Goal: Information Seeking & Learning: Learn about a topic

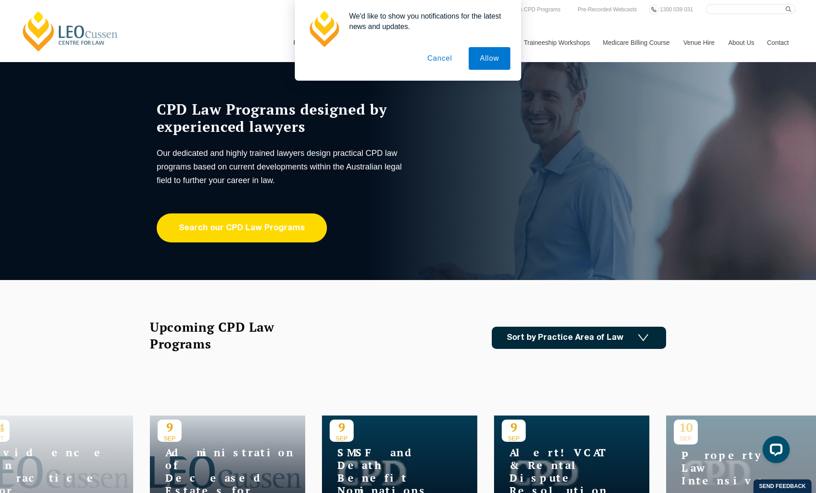
click at [281, 227] on link "Search our CPD Law Programs" at bounding box center [242, 227] width 170 height 29
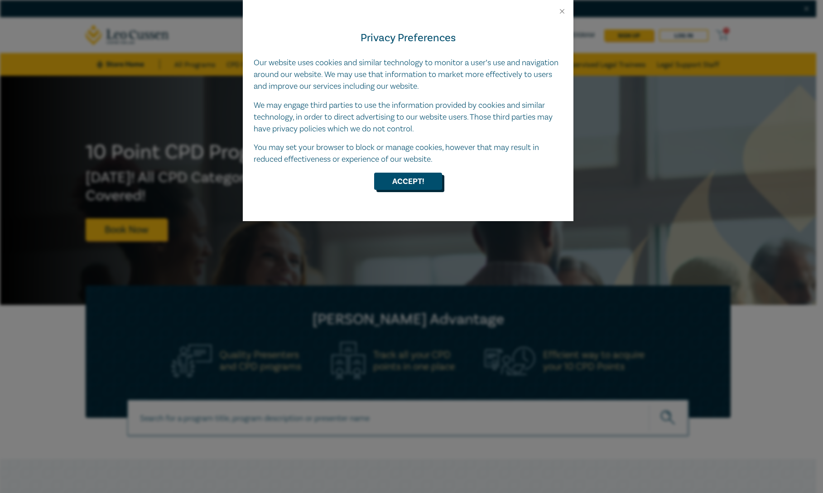
click at [414, 185] on button "Accept!" at bounding box center [408, 181] width 68 height 17
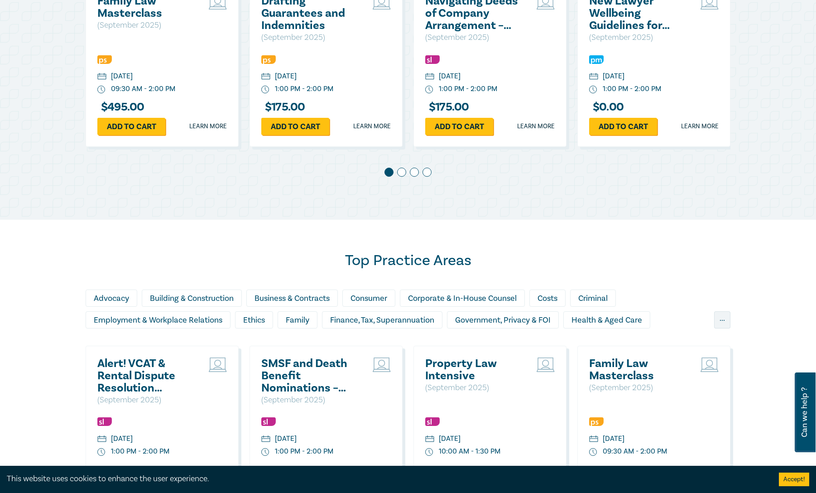
scroll to position [589, 0]
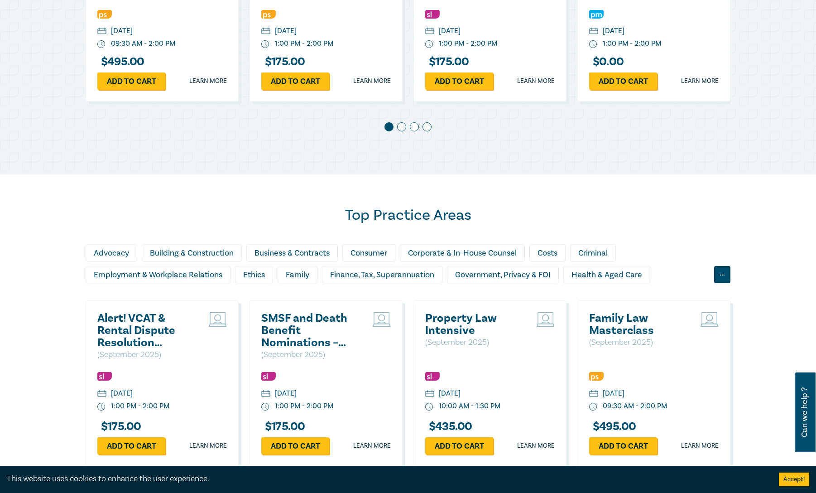
click at [721, 273] on div "..." at bounding box center [722, 274] width 16 height 17
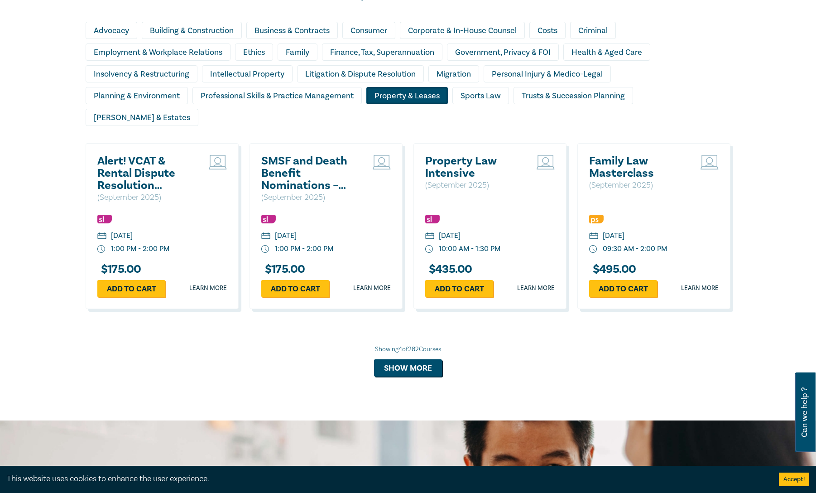
scroll to position [860, 0]
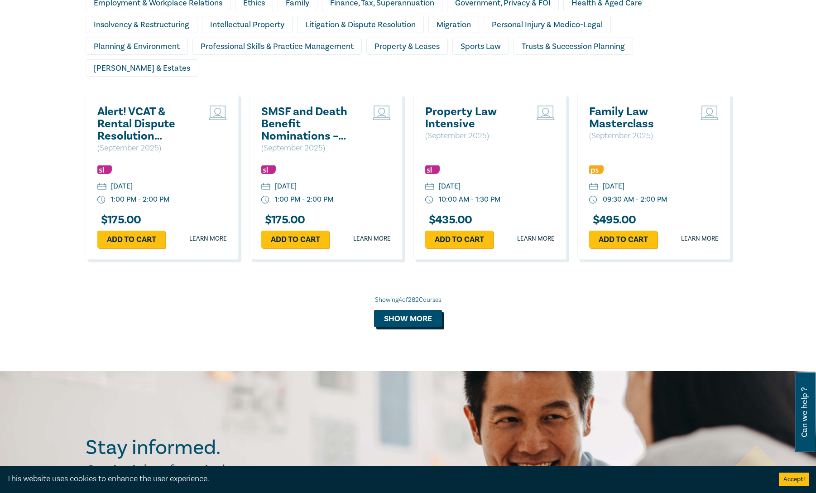
click at [435, 310] on button "Show more" at bounding box center [408, 318] width 68 height 17
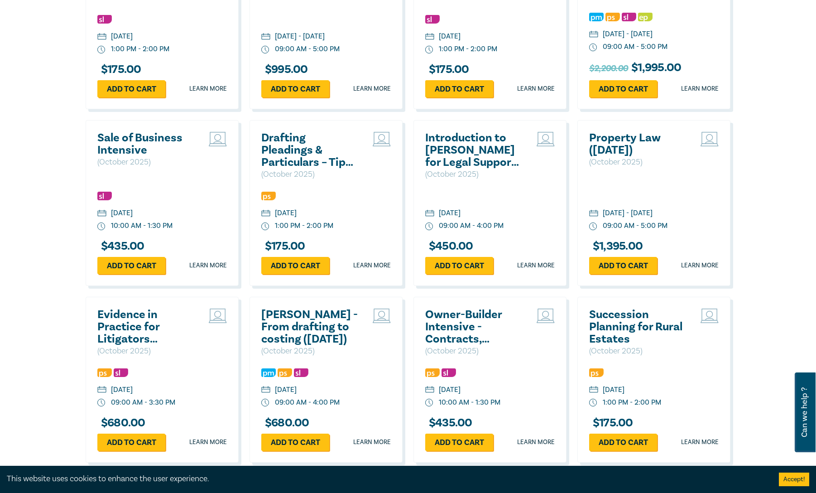
scroll to position [1676, 0]
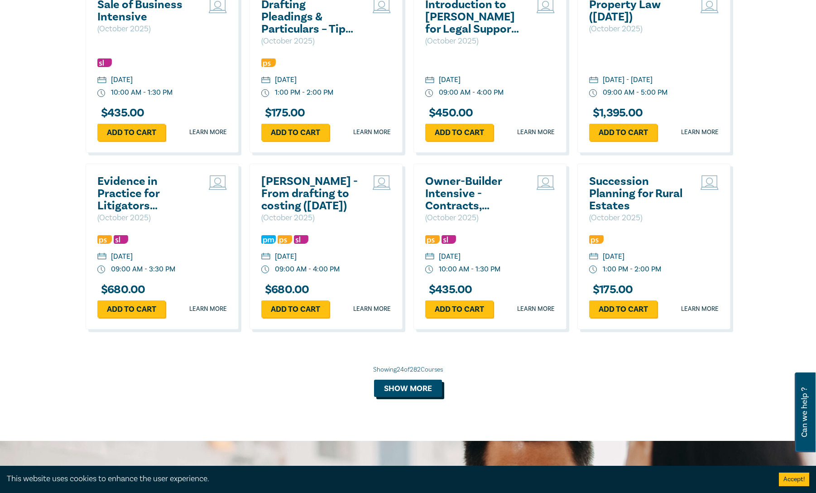
click at [409, 379] on button "Show more" at bounding box center [408, 387] width 68 height 17
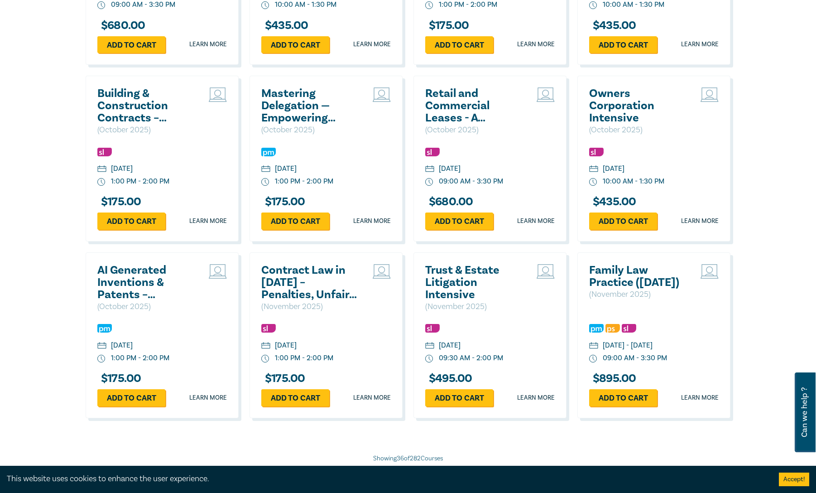
scroll to position [2174, 0]
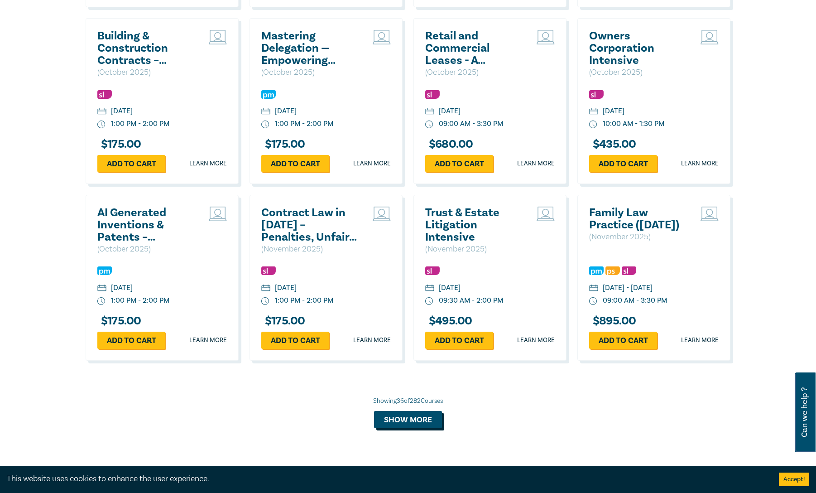
click at [388, 420] on button "Show more" at bounding box center [408, 419] width 68 height 17
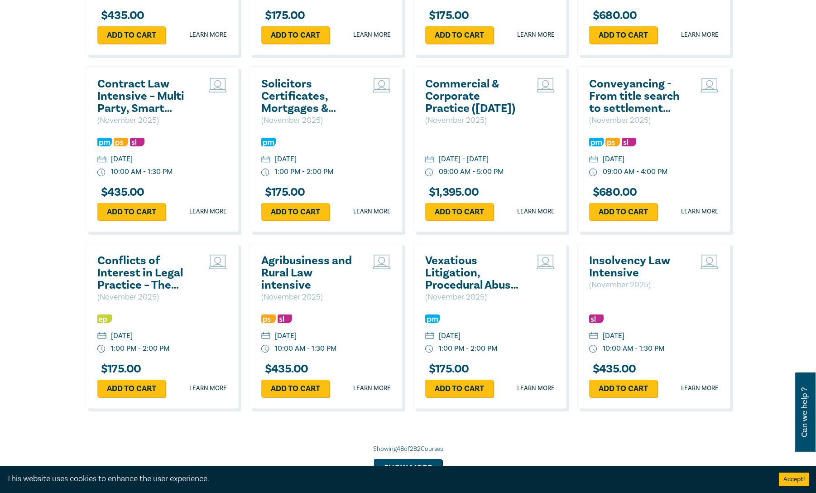
scroll to position [2672, 0]
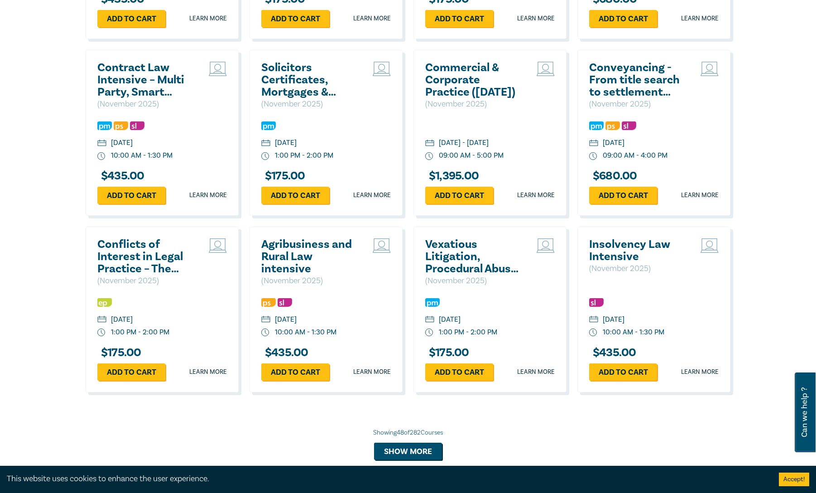
click at [415, 435] on div "Showing 48 of 282 Courses" at bounding box center [408, 432] width 645 height 9
click at [407, 454] on button "Show more" at bounding box center [408, 450] width 68 height 17
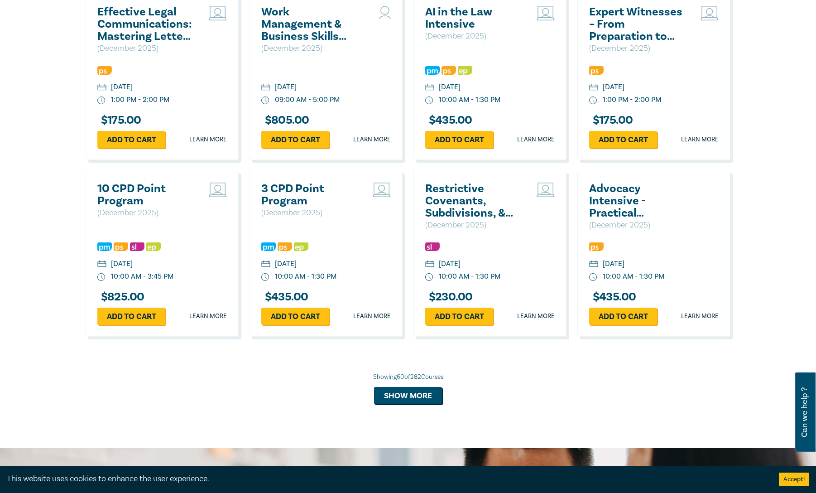
scroll to position [3261, 0]
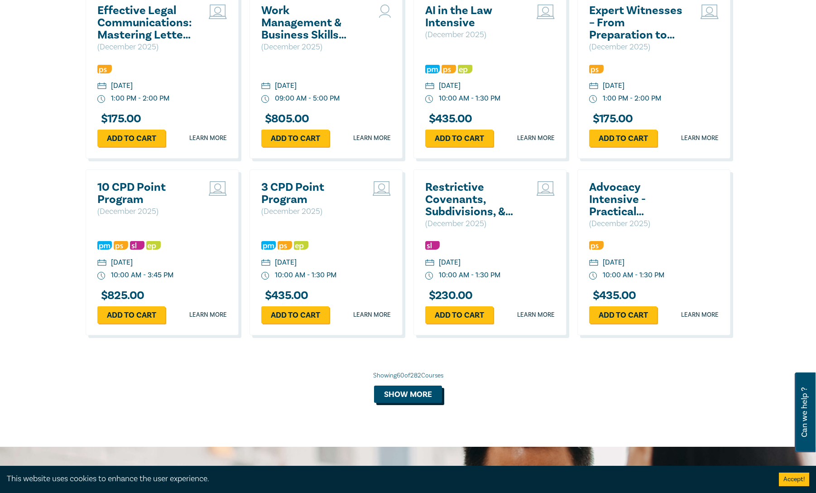
click at [407, 402] on button "Show more" at bounding box center [408, 393] width 68 height 17
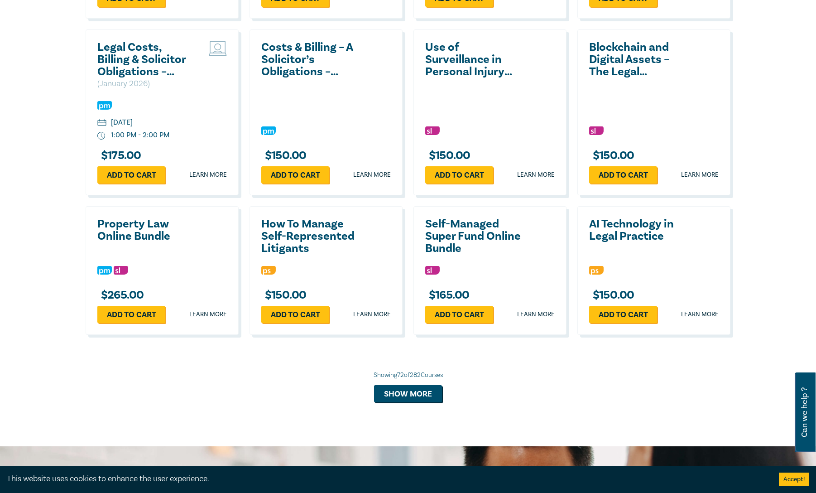
scroll to position [3713, 0]
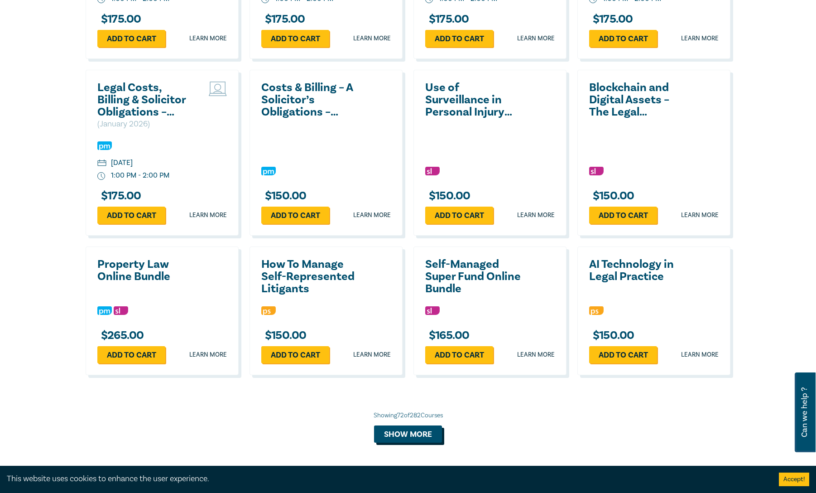
click at [403, 434] on button "Show more" at bounding box center [408, 433] width 68 height 17
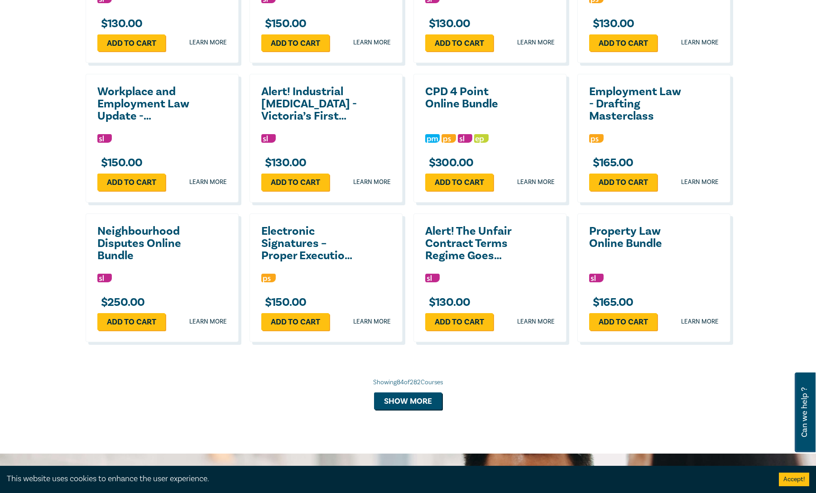
scroll to position [4212, 0]
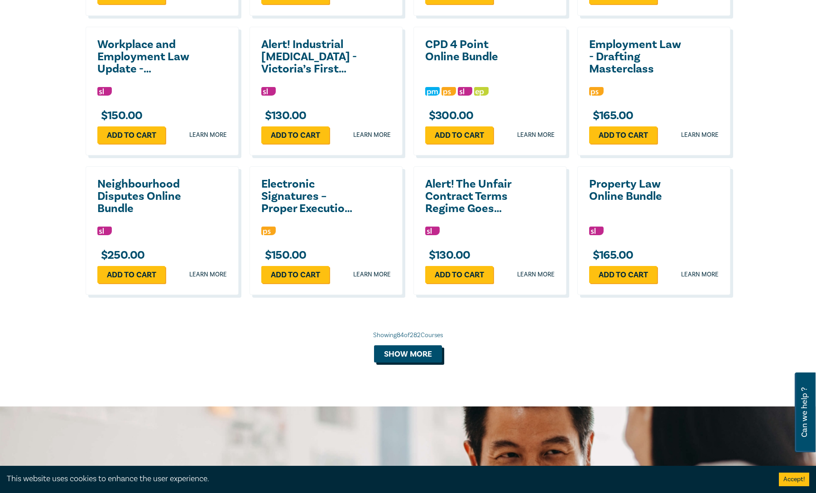
click at [413, 362] on button "Show more" at bounding box center [408, 353] width 68 height 17
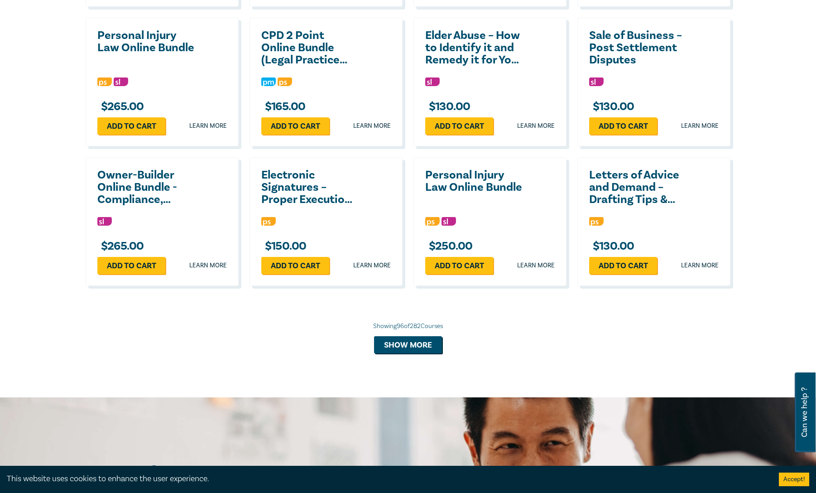
scroll to position [4664, 0]
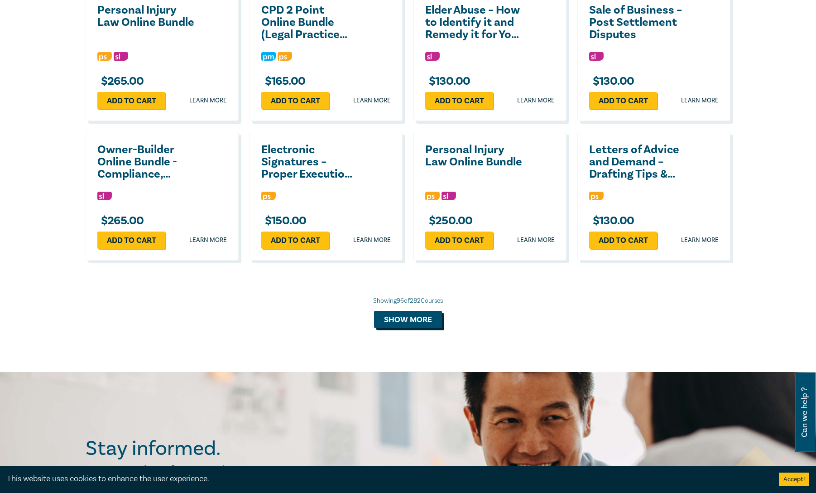
click at [399, 327] on button "Show more" at bounding box center [408, 319] width 68 height 17
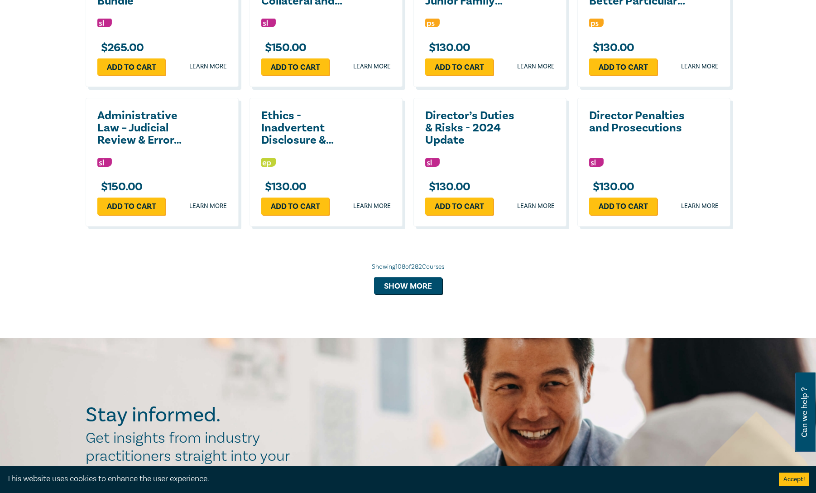
scroll to position [5117, 0]
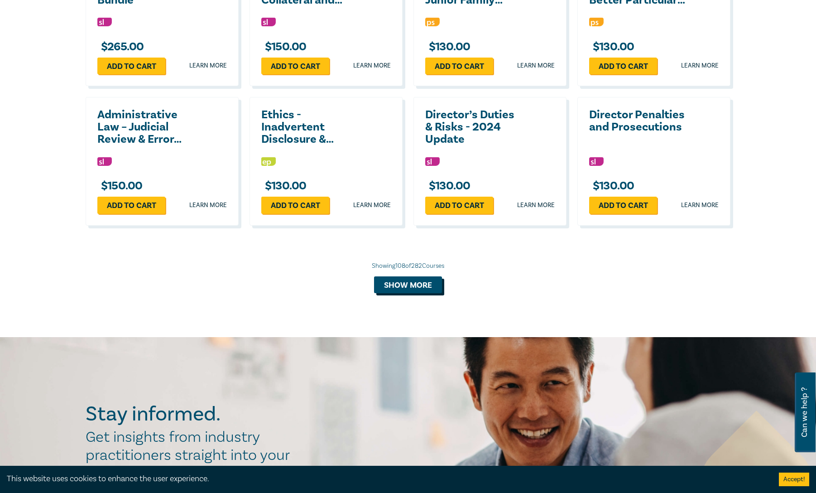
click at [403, 293] on button "Show more" at bounding box center [408, 284] width 68 height 17
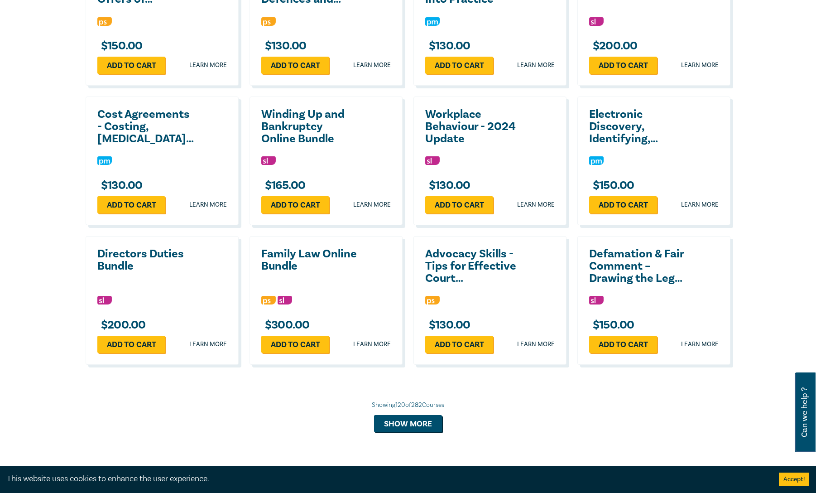
scroll to position [5434, 0]
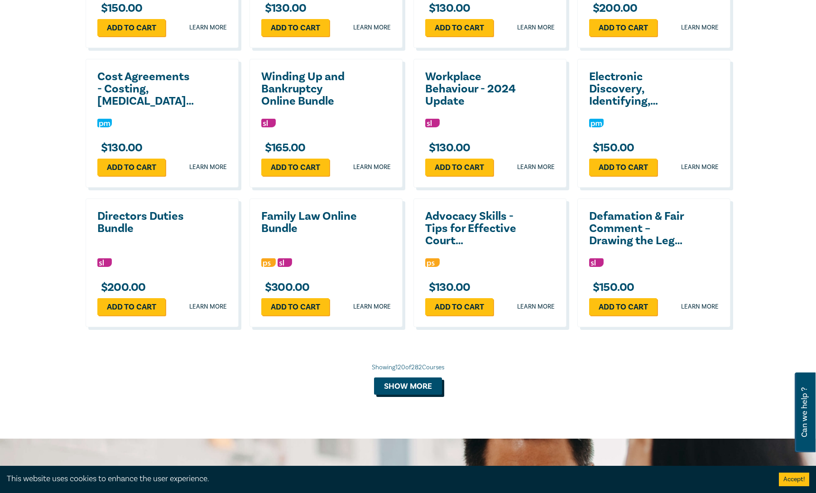
click at [416, 389] on button "Show more" at bounding box center [408, 385] width 68 height 17
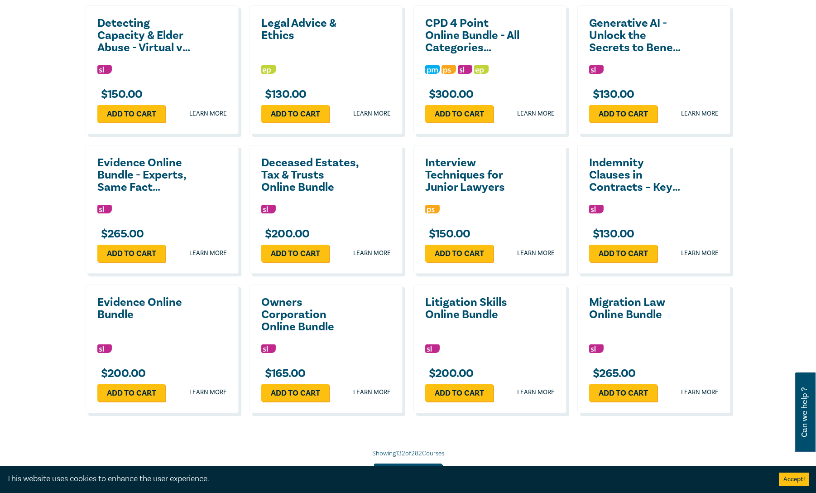
scroll to position [5887, 0]
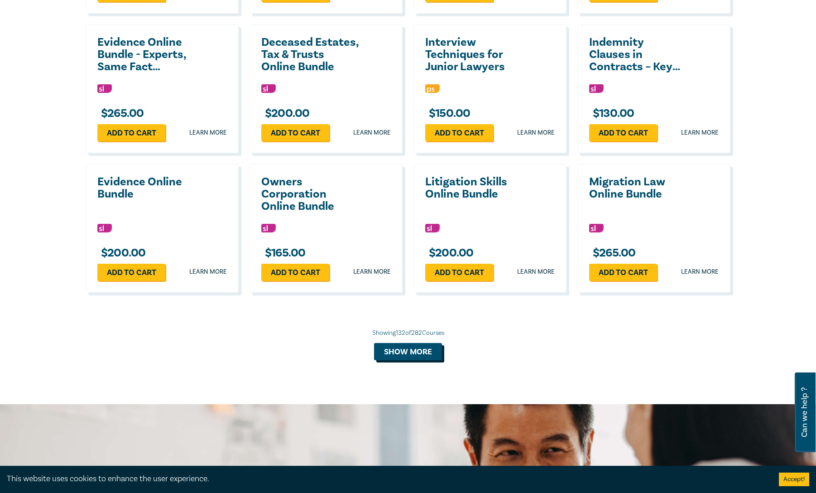
click at [396, 360] on button "Show more" at bounding box center [408, 351] width 68 height 17
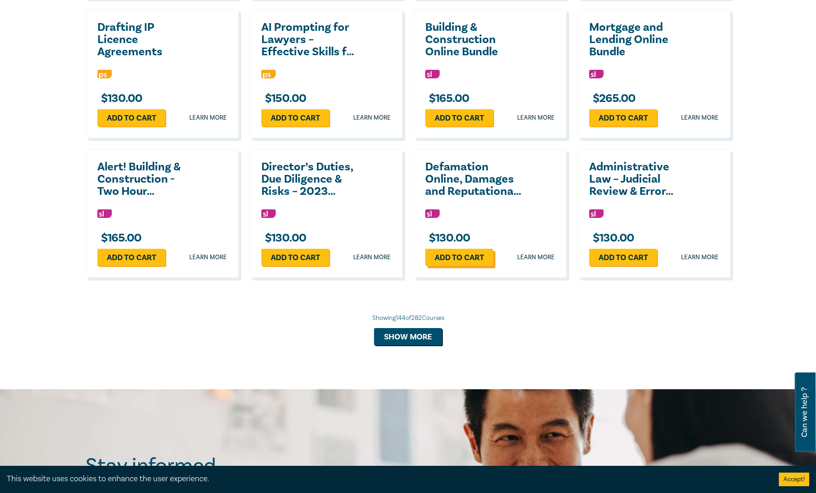
scroll to position [6340, 0]
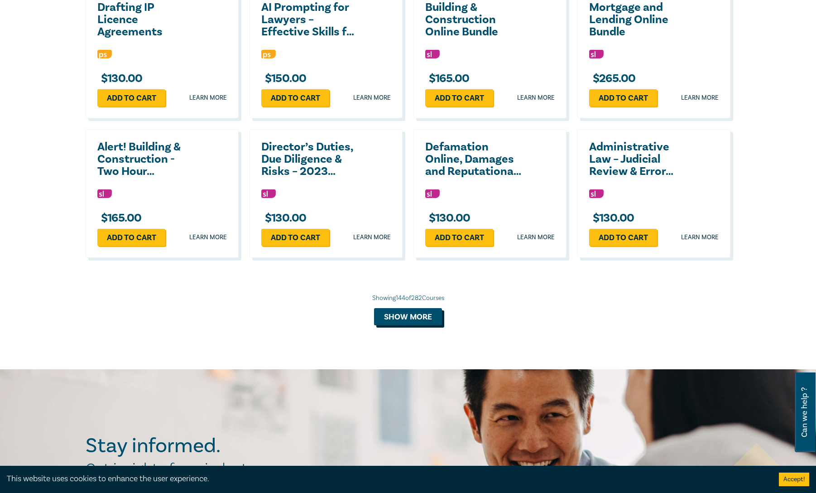
click at [392, 325] on button "Show more" at bounding box center [408, 316] width 68 height 17
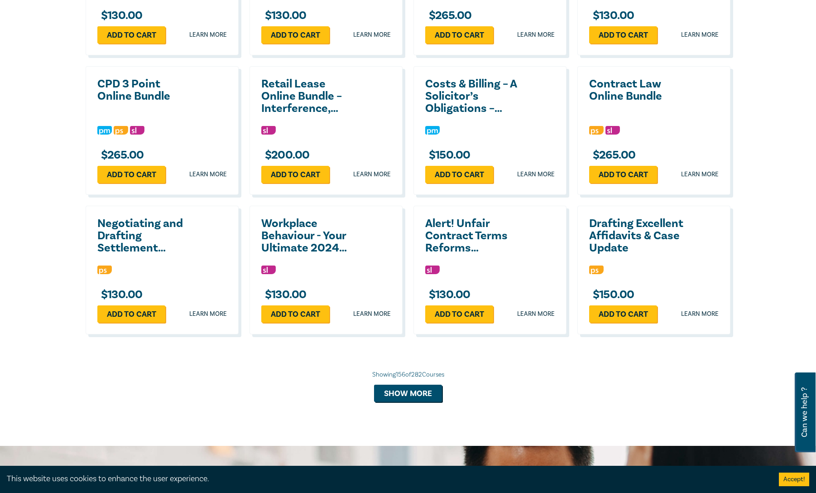
scroll to position [6748, 0]
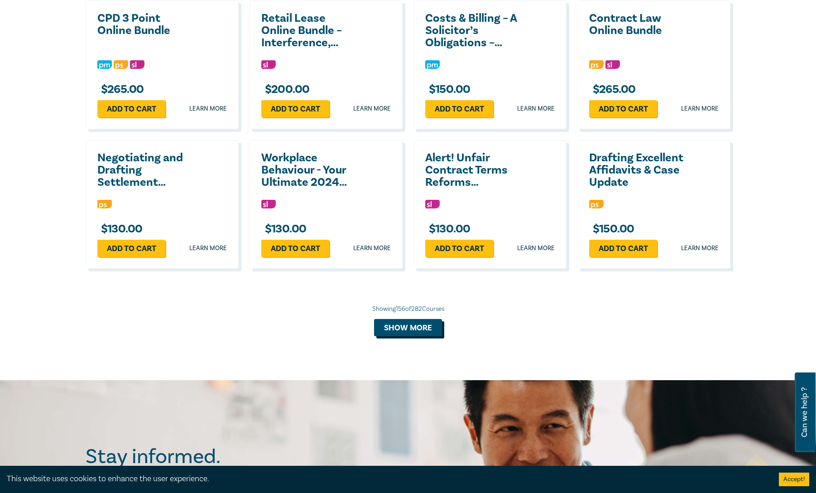
click at [418, 336] on button "Show more" at bounding box center [408, 327] width 68 height 17
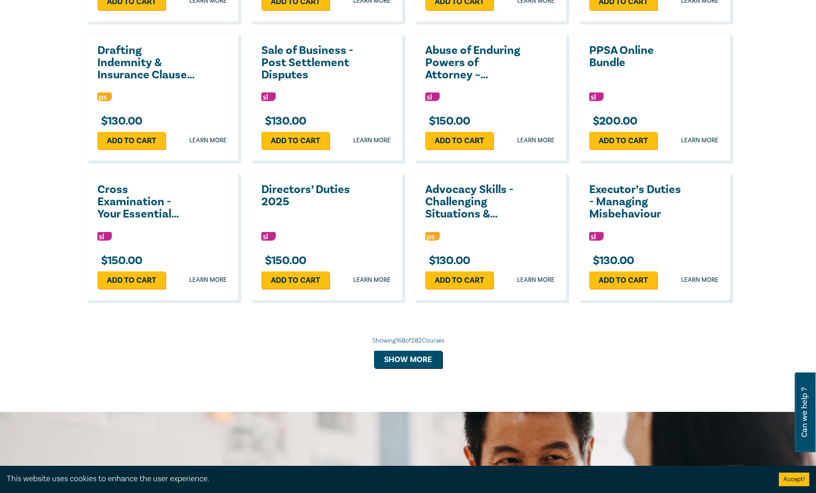
scroll to position [7155, 0]
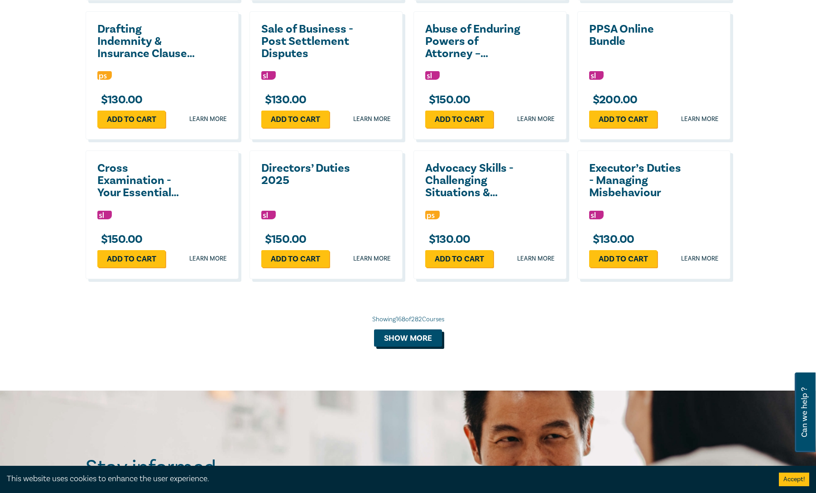
click at [405, 344] on button "Show more" at bounding box center [408, 337] width 68 height 17
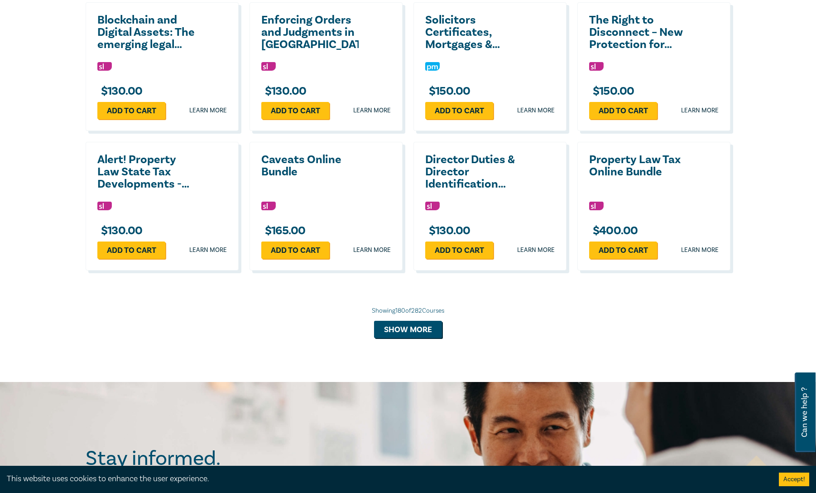
scroll to position [7608, 0]
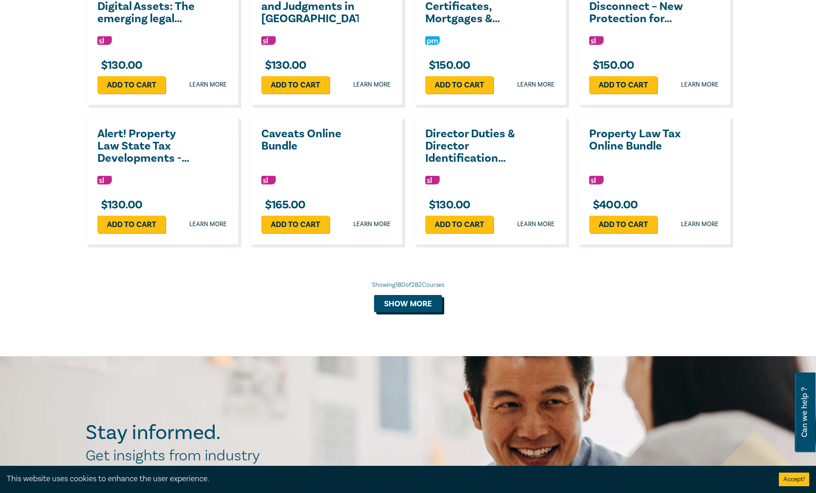
click at [411, 312] on button "Show more" at bounding box center [408, 303] width 68 height 17
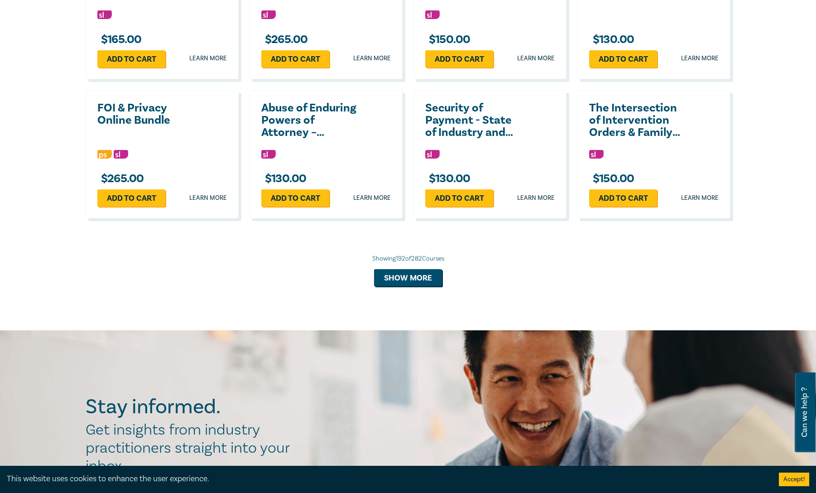
scroll to position [8061, 0]
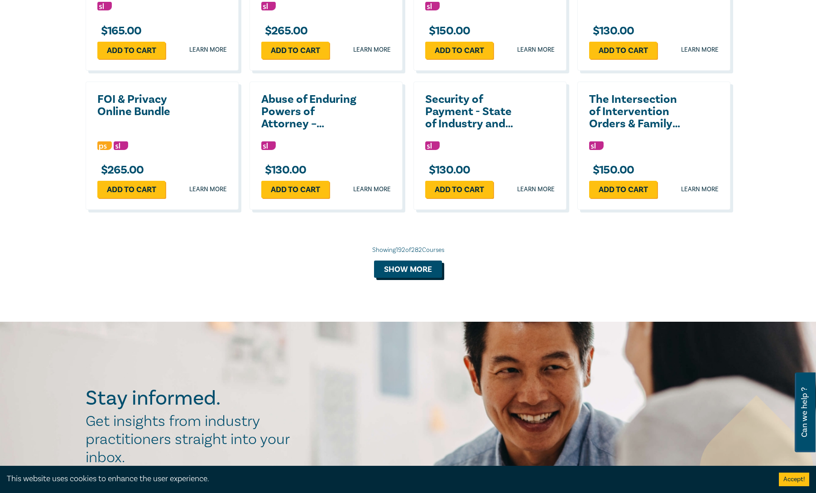
click at [404, 271] on button "Show more" at bounding box center [408, 268] width 68 height 17
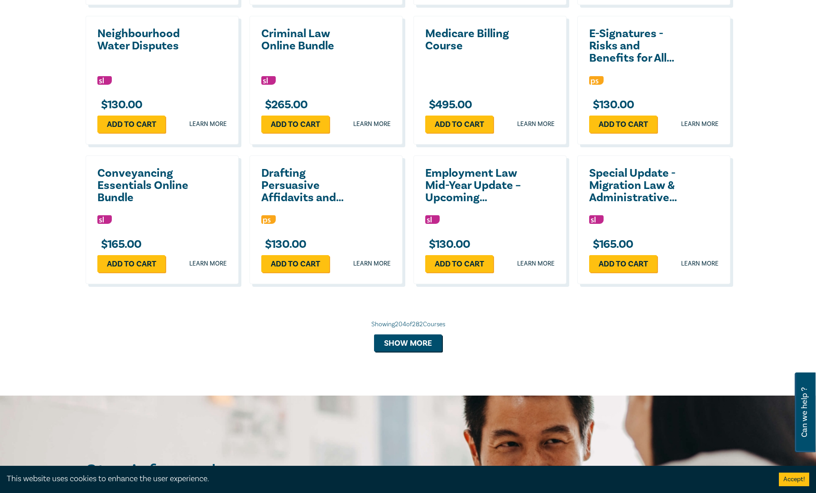
scroll to position [8423, 0]
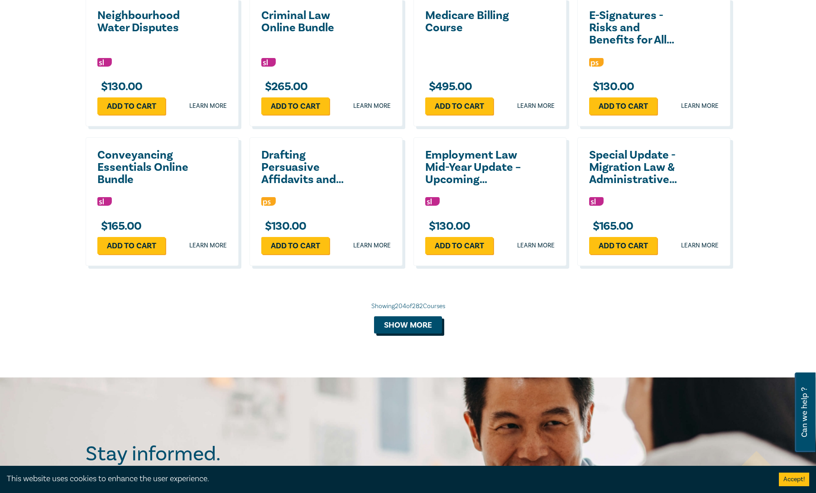
click at [427, 333] on button "Show more" at bounding box center [408, 324] width 68 height 17
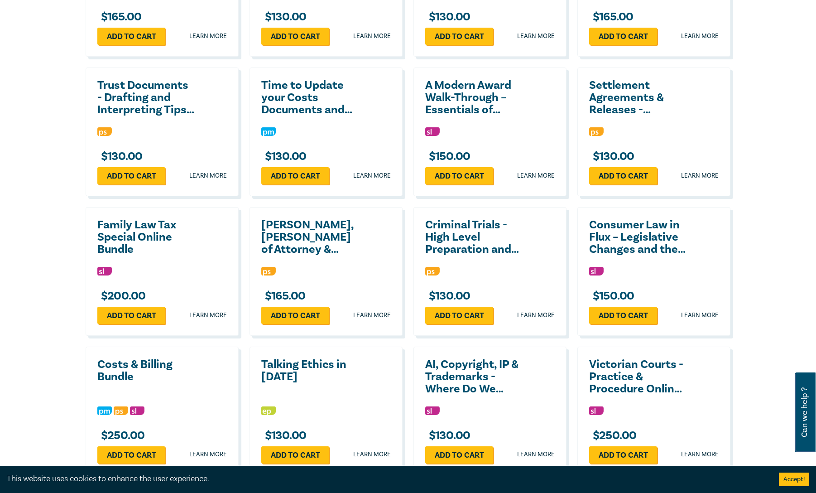
scroll to position [8650, 0]
